Goal: Communication & Community: Share content

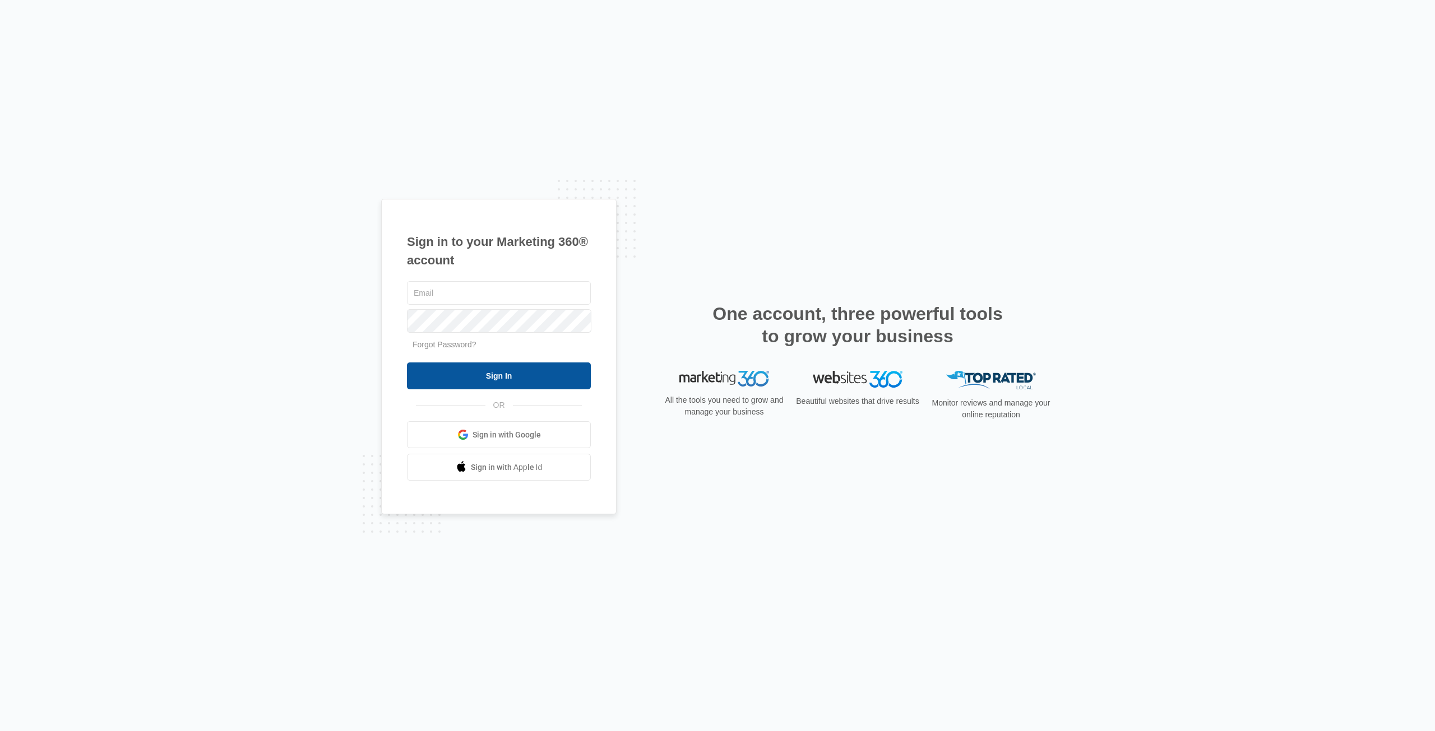
type input "[EMAIL_ADDRESS][DOMAIN_NAME]"
click at [572, 368] on input "Sign In" at bounding box center [499, 376] width 184 height 27
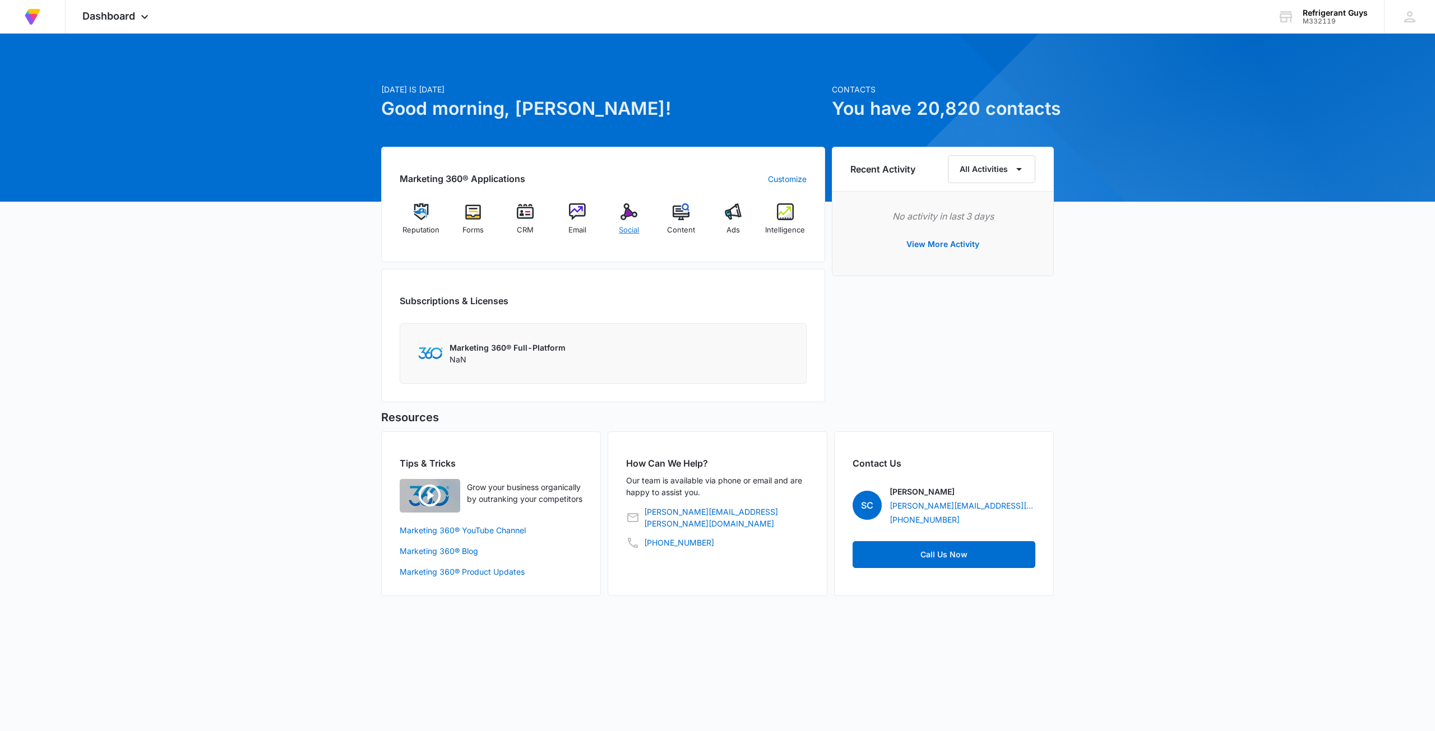
click at [638, 218] on div "Social" at bounding box center [629, 223] width 43 height 40
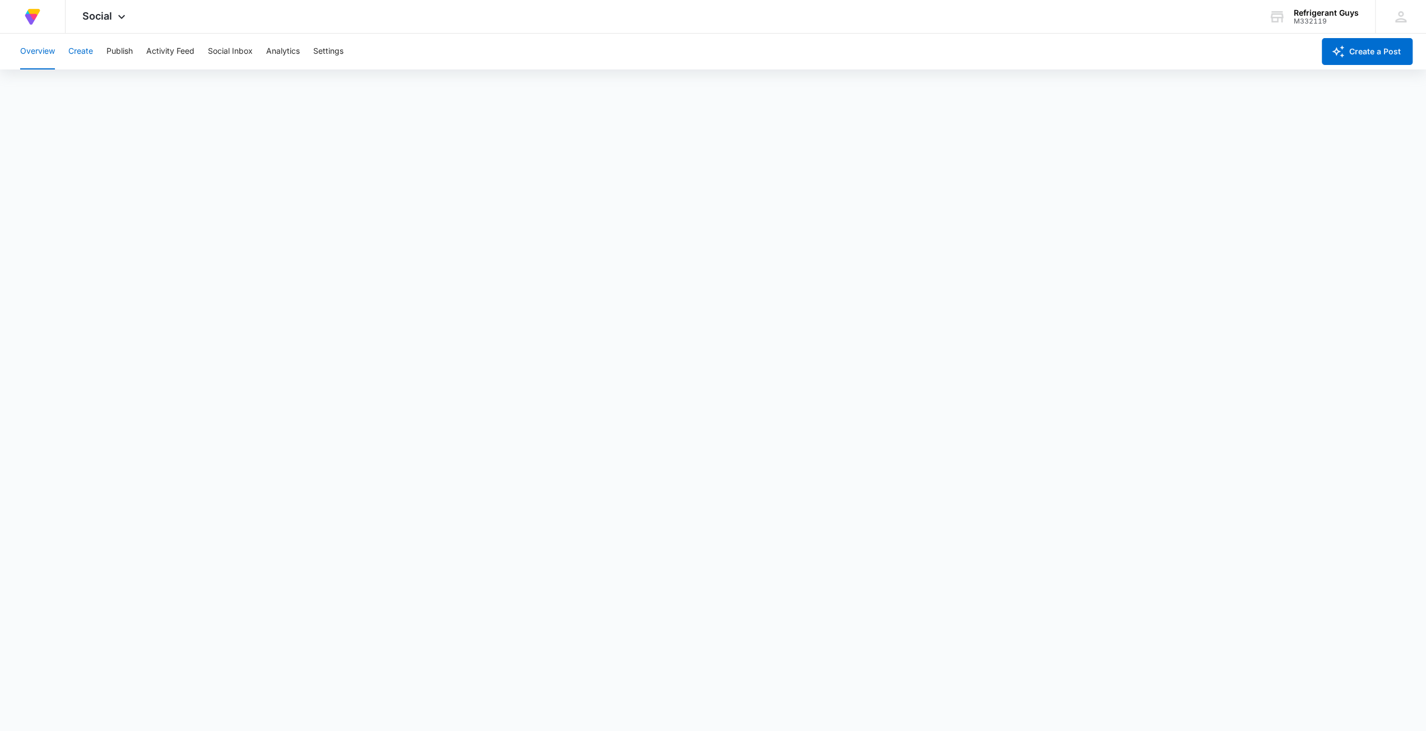
click at [88, 47] on button "Create" at bounding box center [80, 52] width 25 height 36
click at [146, 50] on div "Overview Create Publish Activity Feed Social Inbox Analytics Settings" at bounding box center [663, 52] width 1301 height 36
click at [131, 49] on button "Publish" at bounding box center [119, 52] width 26 height 36
click at [90, 53] on button "Create" at bounding box center [80, 52] width 25 height 36
click at [132, 53] on button "Publish" at bounding box center [119, 52] width 26 height 36
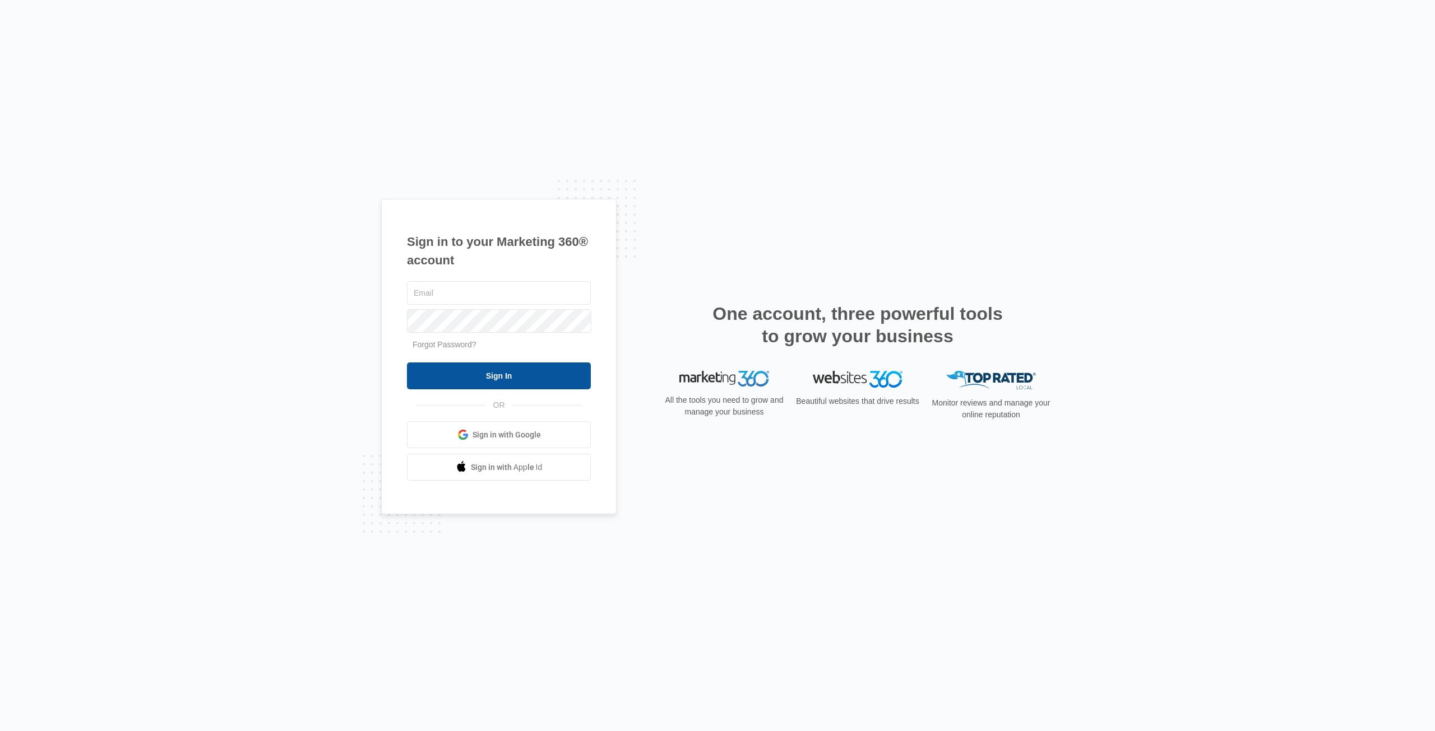
type input "[EMAIL_ADDRESS][DOMAIN_NAME]"
click at [531, 375] on input "Sign In" at bounding box center [499, 376] width 184 height 27
